Goal: Information Seeking & Learning: Learn about a topic

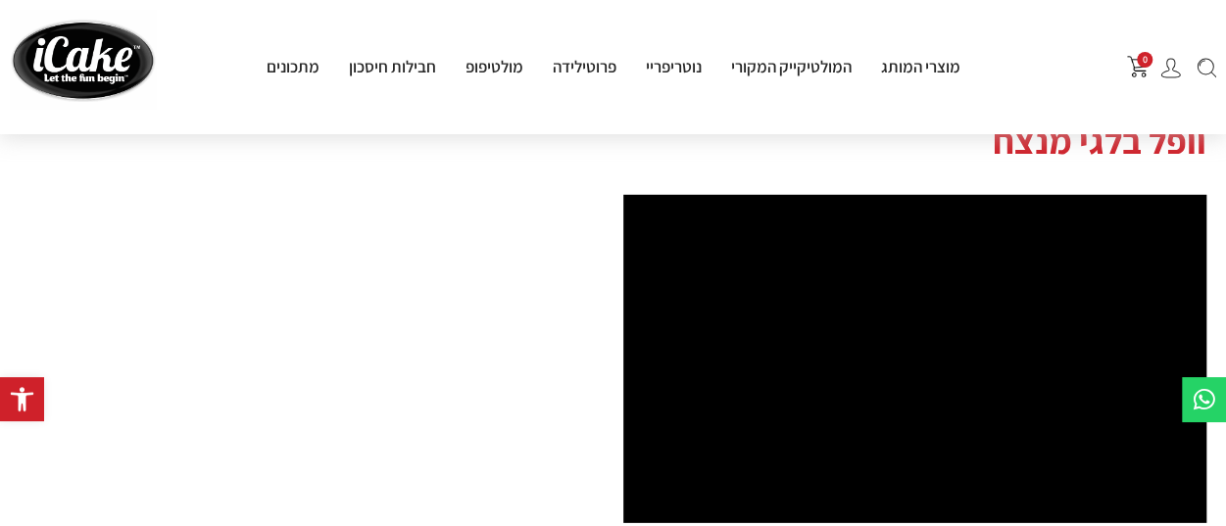
scroll to position [2645, 0]
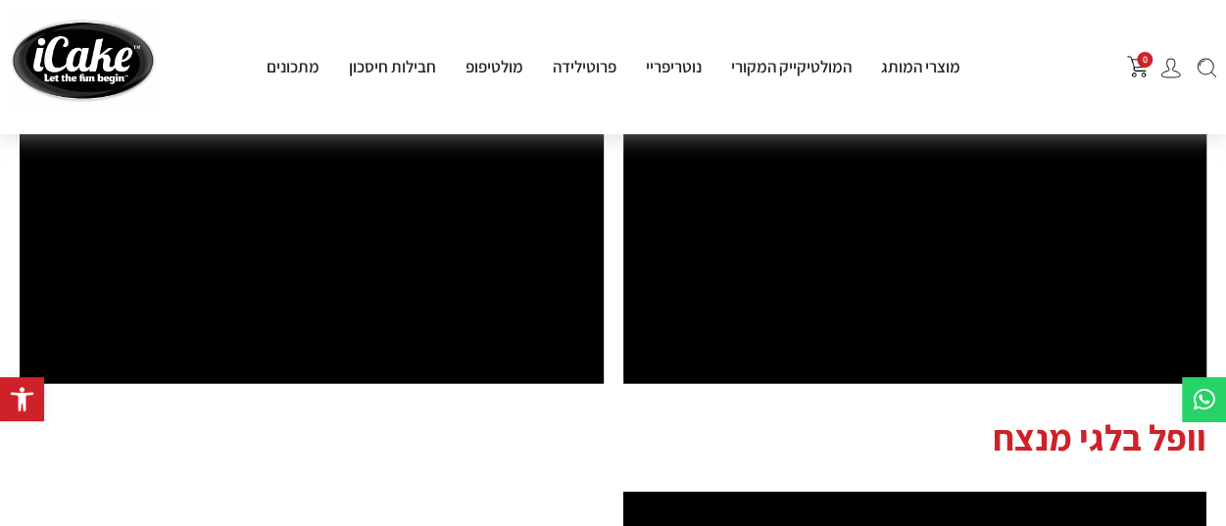
scroll to position [2253, 0]
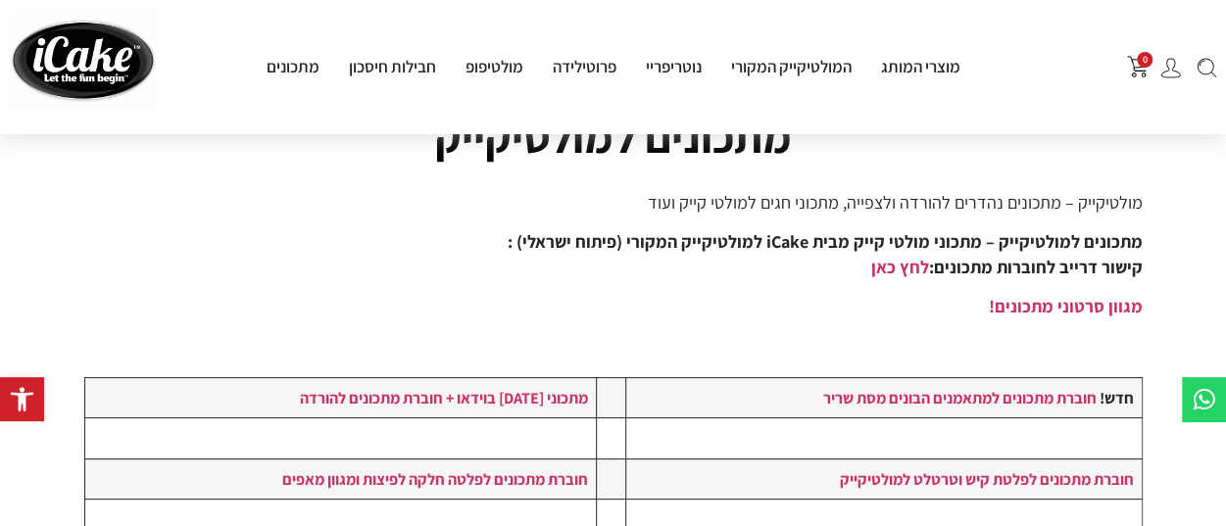
scroll to position [196, 0]
